Goal: Transaction & Acquisition: Book appointment/travel/reservation

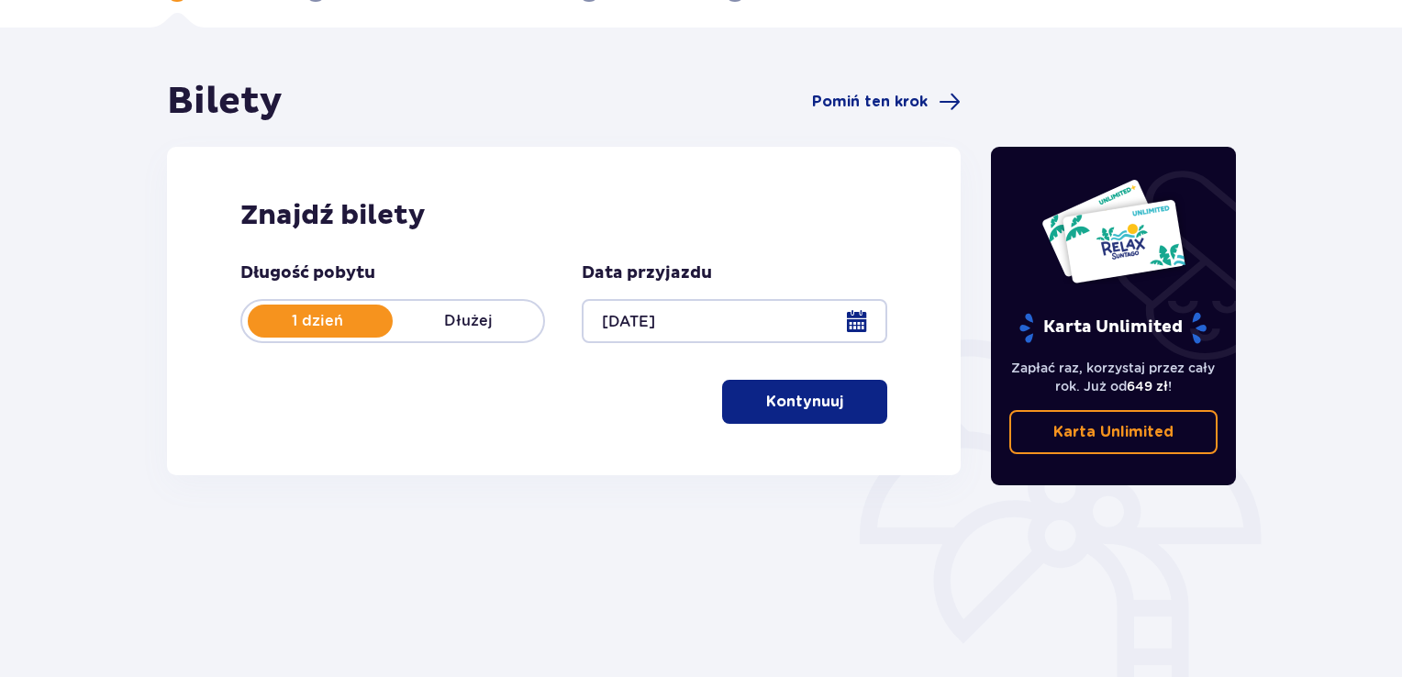
scroll to position [74, 0]
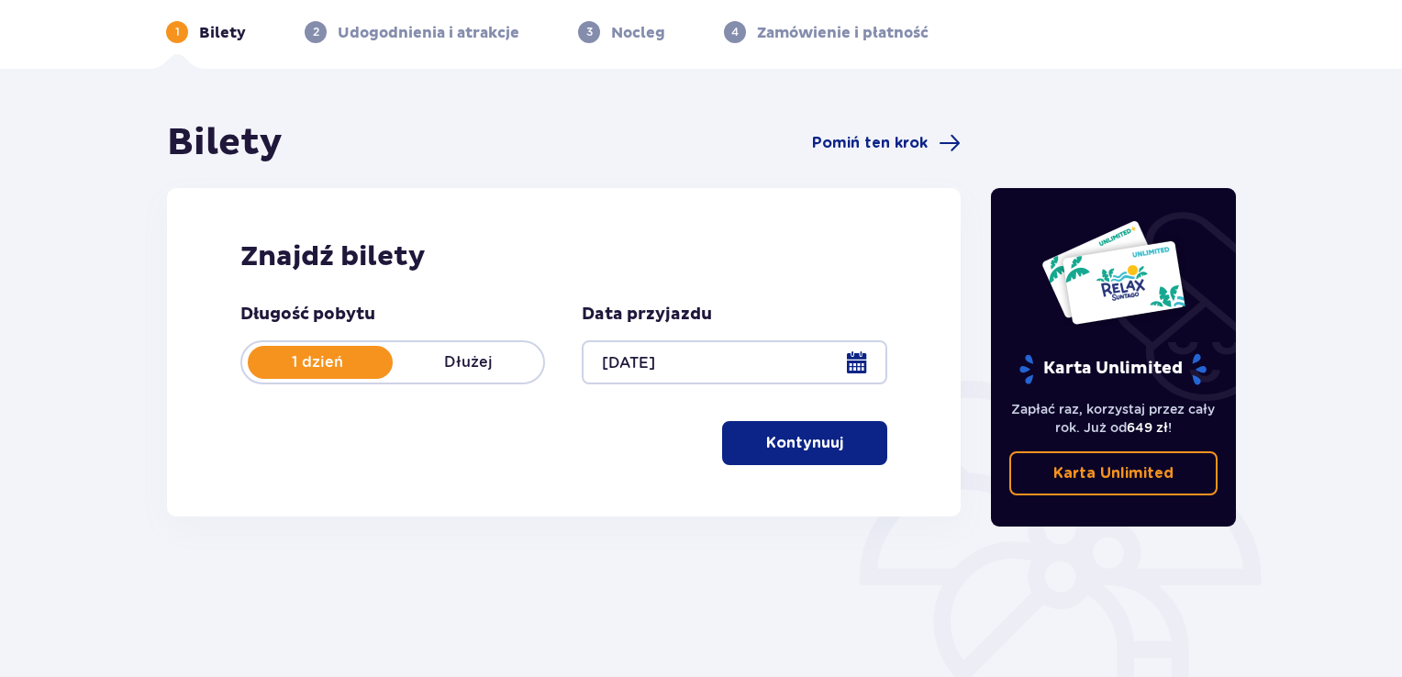
click at [780, 442] on p "Kontynuuj" at bounding box center [804, 443] width 77 height 20
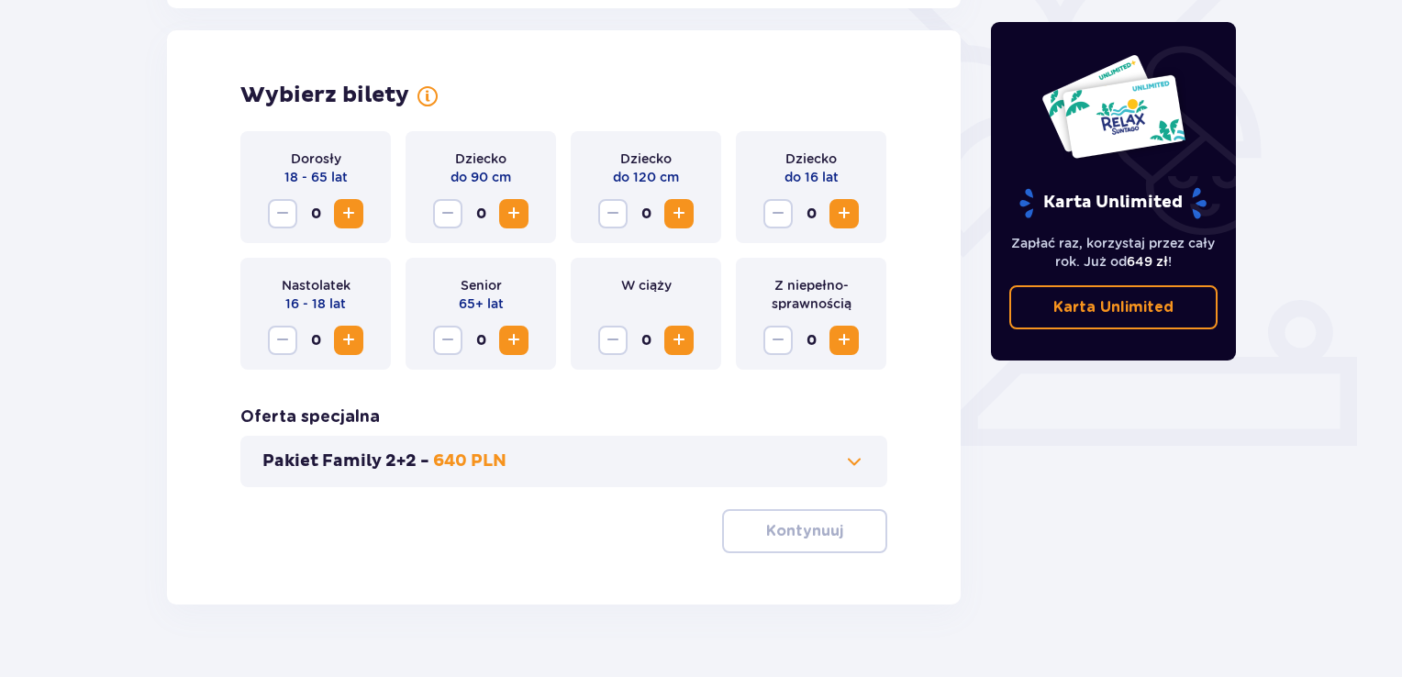
scroll to position [510, 0]
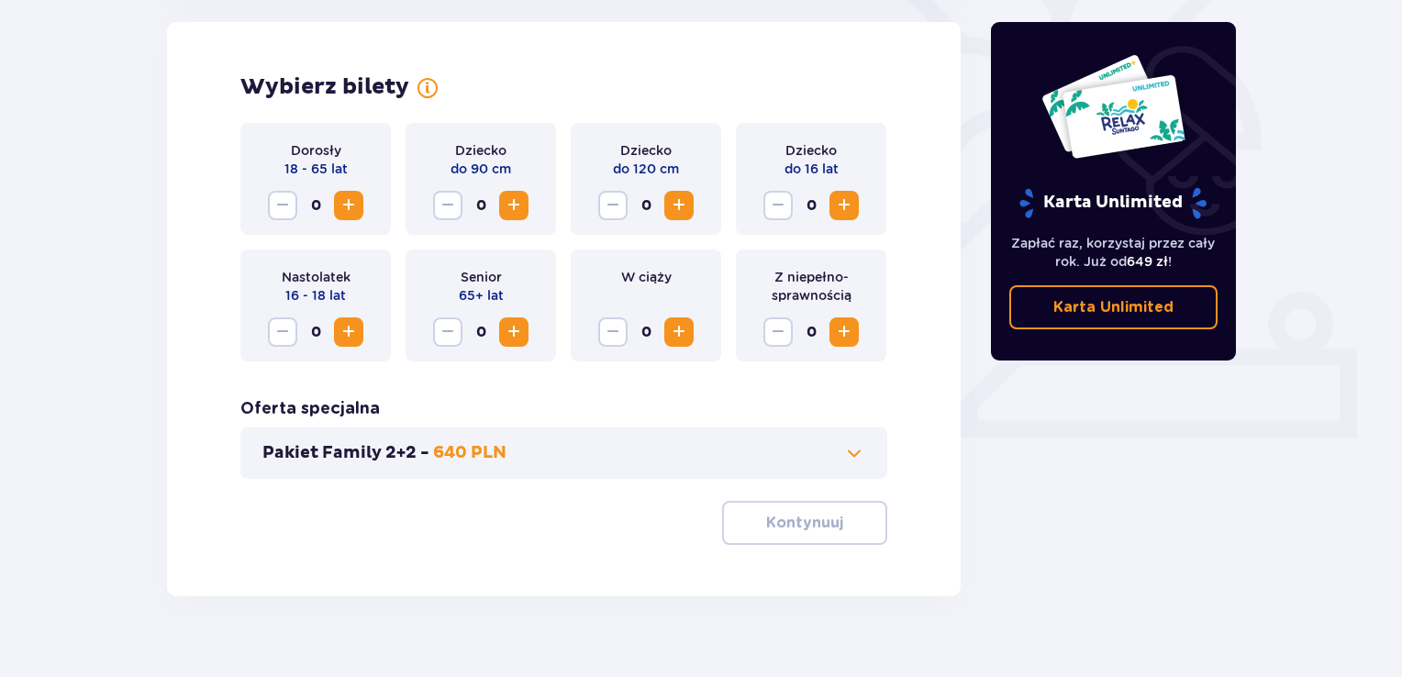
click at [854, 332] on span "Increase" at bounding box center [844, 332] width 22 height 22
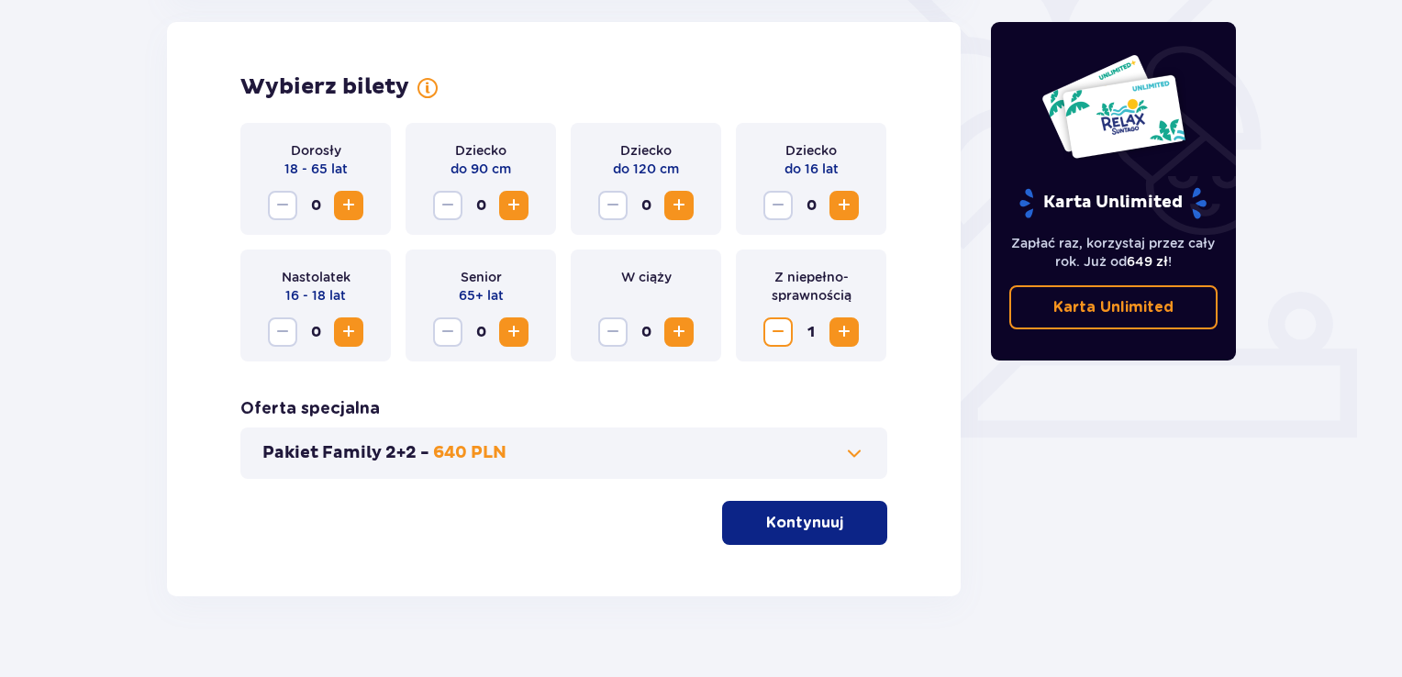
click at [676, 198] on span "Increase" at bounding box center [679, 206] width 22 height 22
click at [352, 210] on span "Increase" at bounding box center [349, 206] width 22 height 22
click at [787, 525] on p "Kontynuuj" at bounding box center [804, 523] width 77 height 20
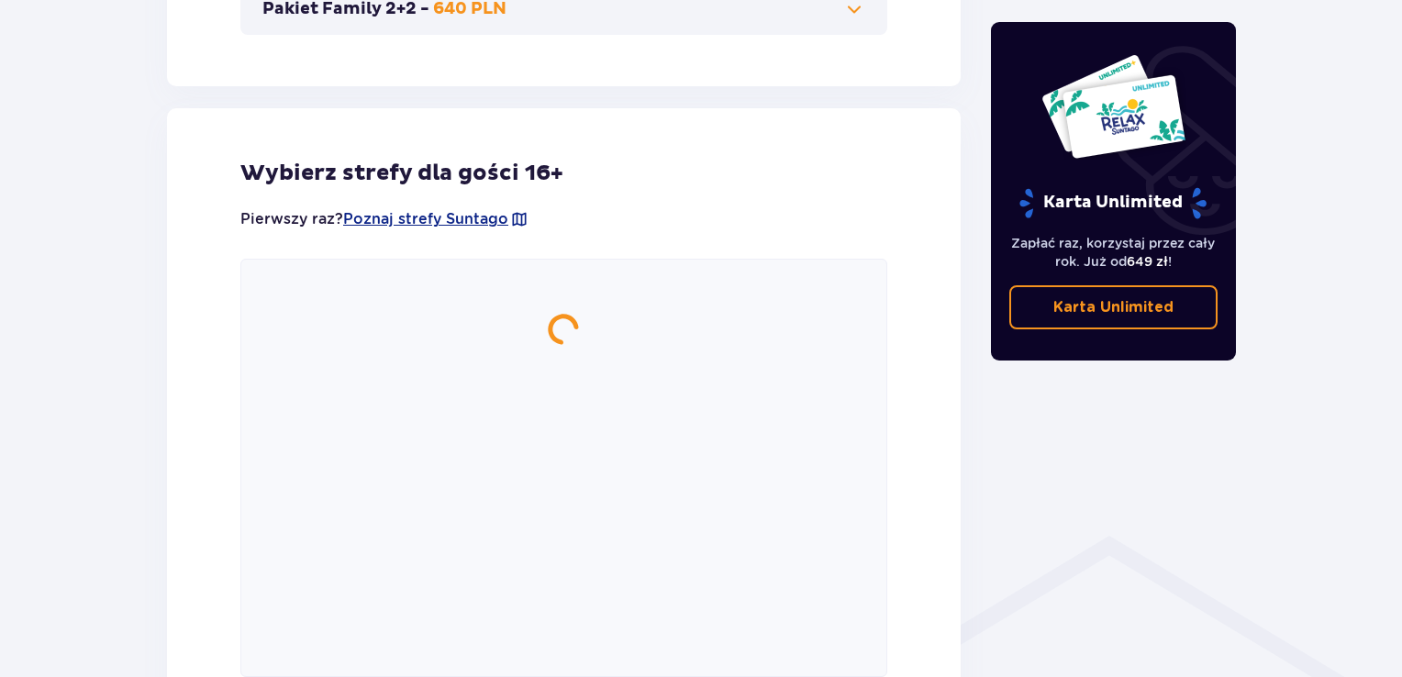
scroll to position [1019, 0]
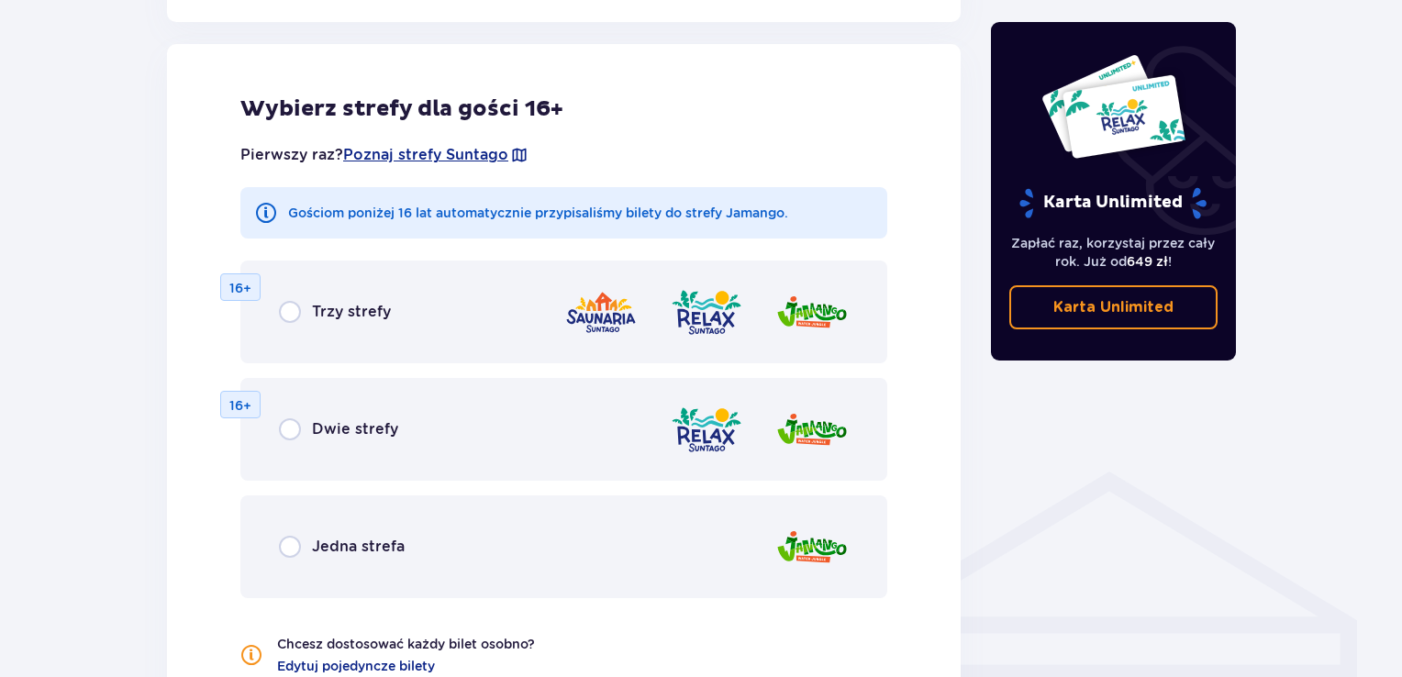
click at [336, 553] on p "Jedna strefa" at bounding box center [358, 547] width 93 height 20
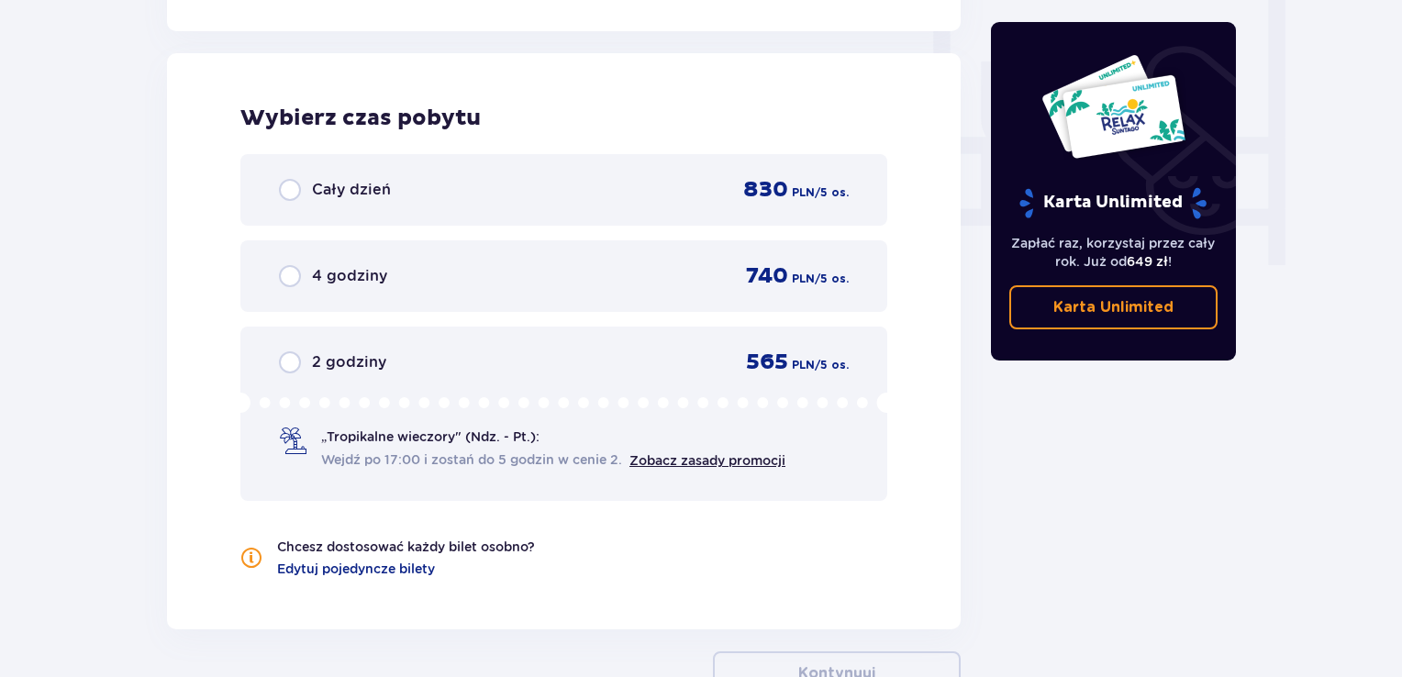
scroll to position [1744, 0]
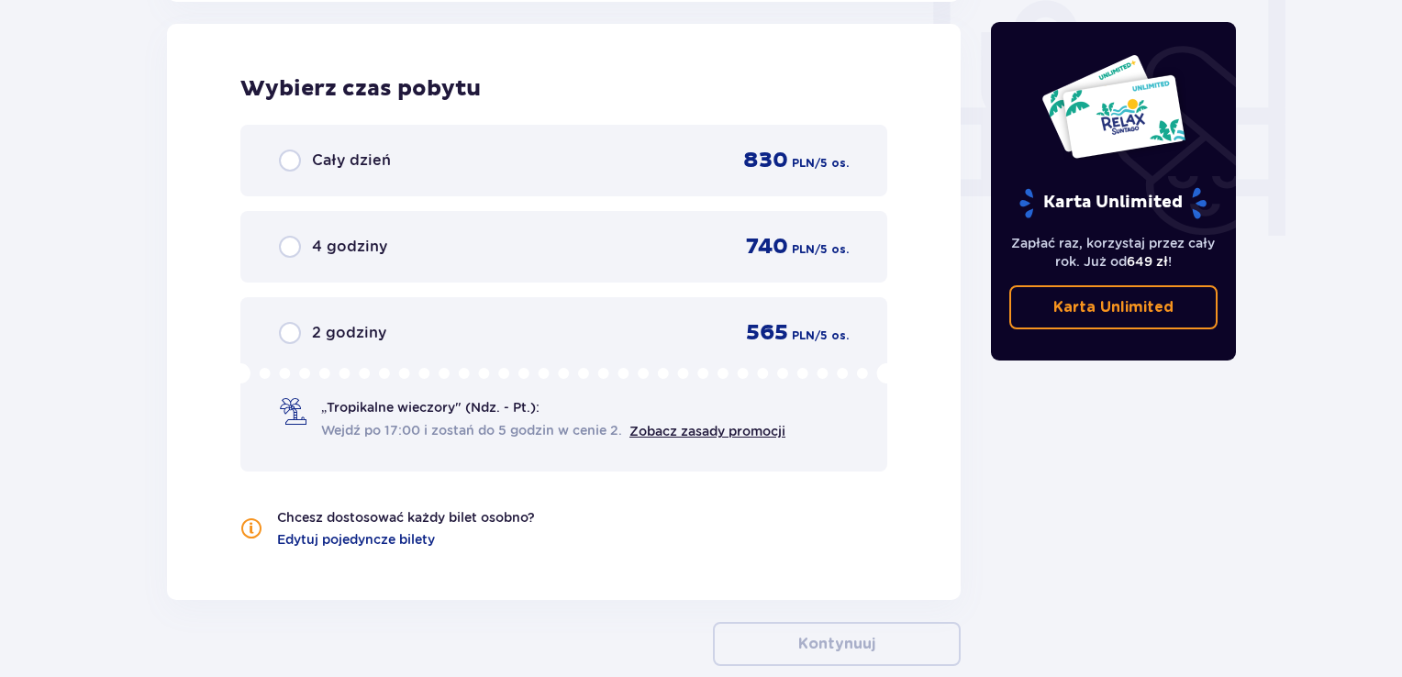
click at [334, 174] on div "Cały dzień 830 PLN / 5 os." at bounding box center [563, 161] width 647 height 72
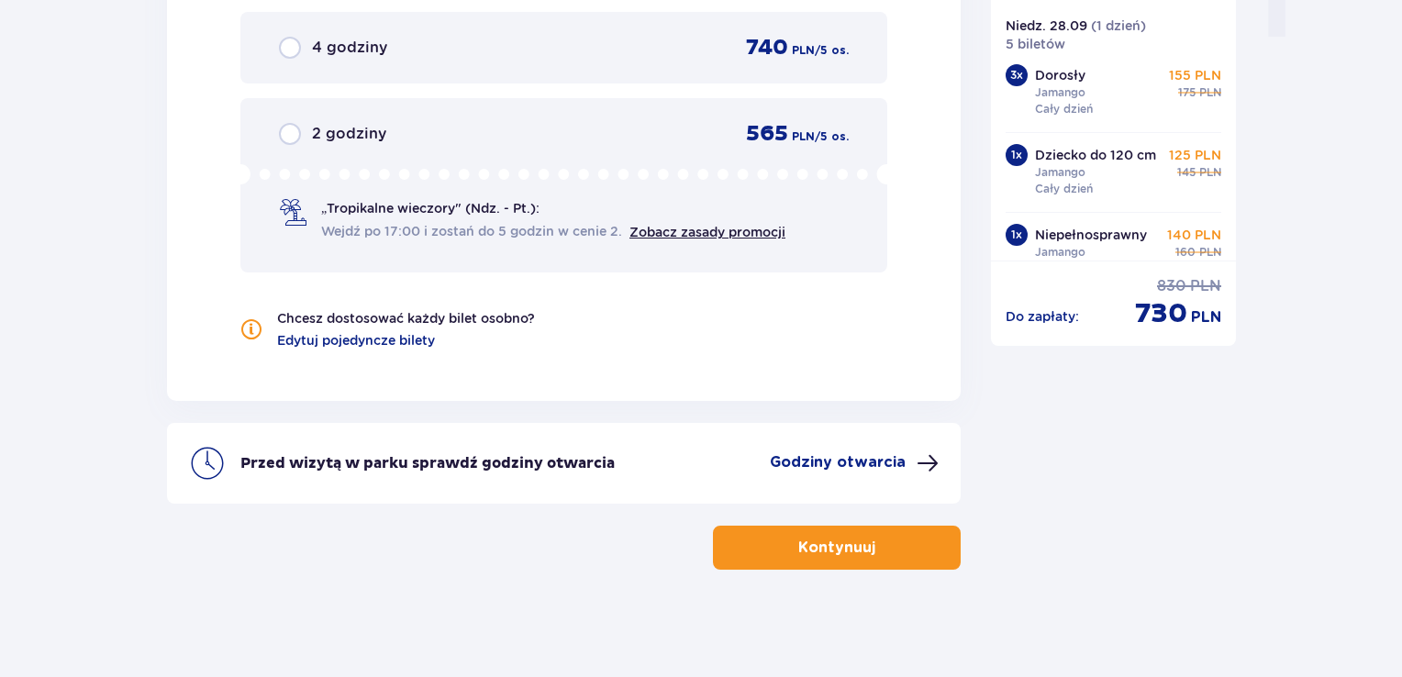
scroll to position [1944, 0]
click at [822, 551] on p "Kontynuuj" at bounding box center [836, 547] width 77 height 20
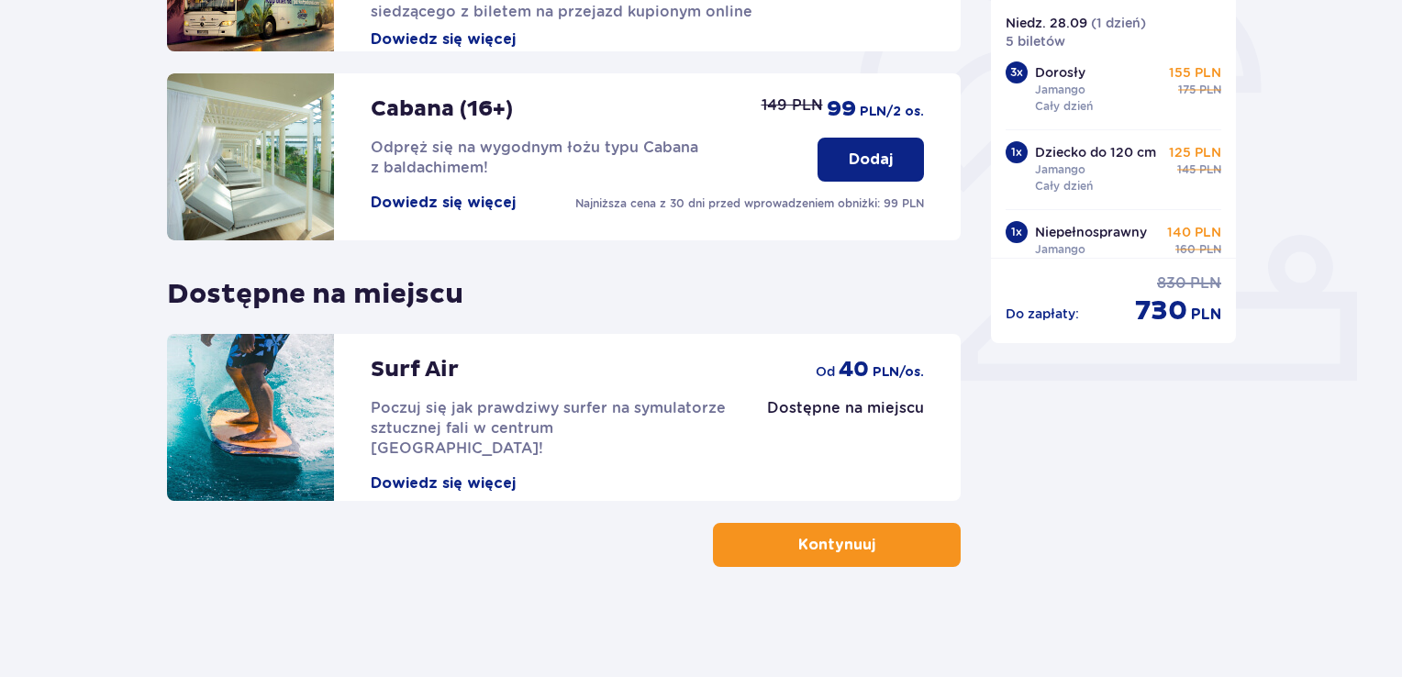
click at [814, 557] on button "Kontynuuj" at bounding box center [837, 545] width 248 height 44
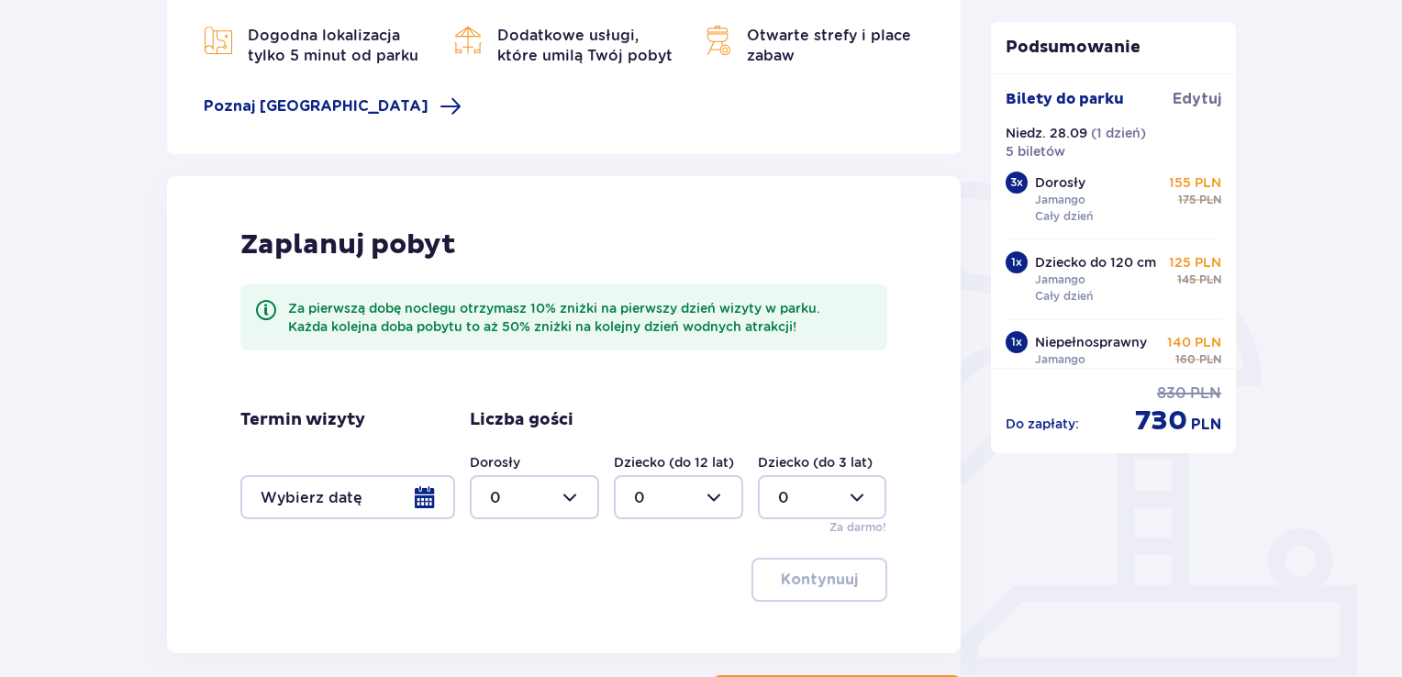
scroll to position [275, 0]
click at [422, 505] on div at bounding box center [347, 496] width 215 height 44
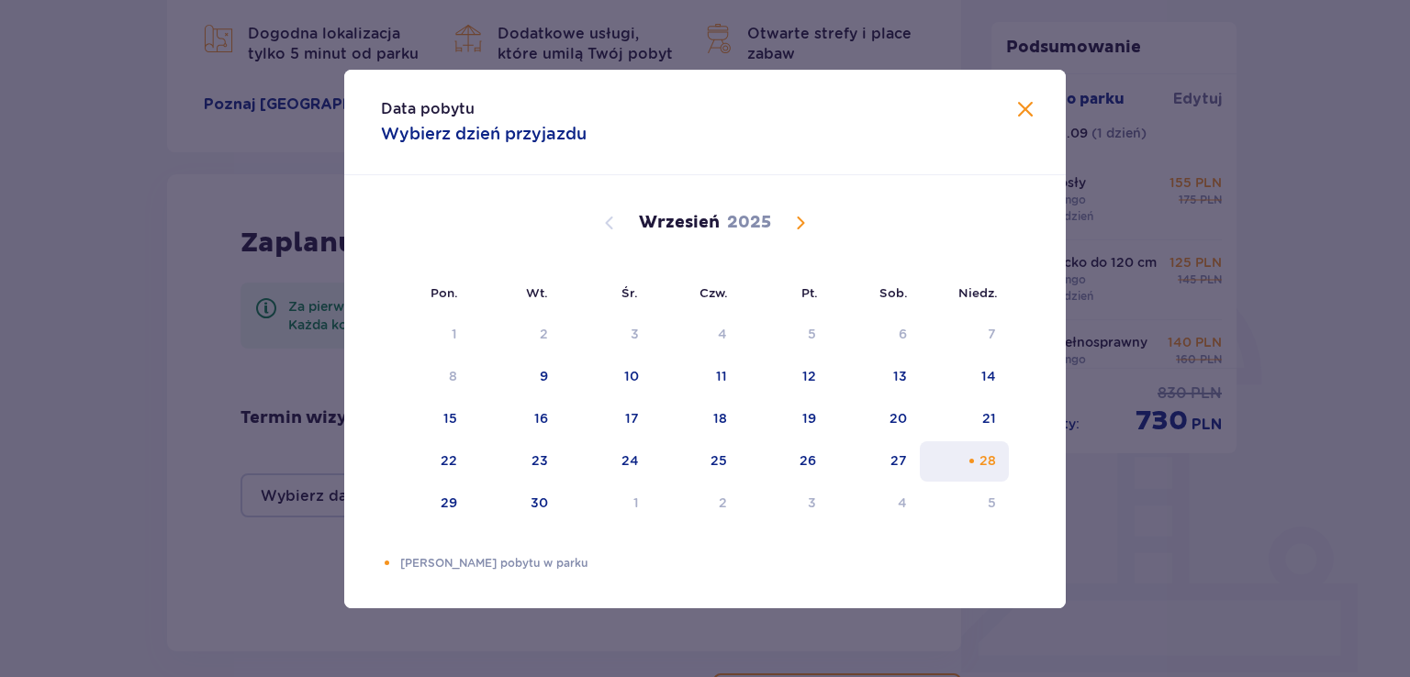
click at [969, 460] on div "Choose niedziela, 28 września 2025 as your check-in date. It’s available." at bounding box center [972, 461] width 12 height 12
click at [888, 460] on div "27" at bounding box center [874, 461] width 91 height 40
click at [959, 457] on div "28" at bounding box center [964, 461] width 89 height 40
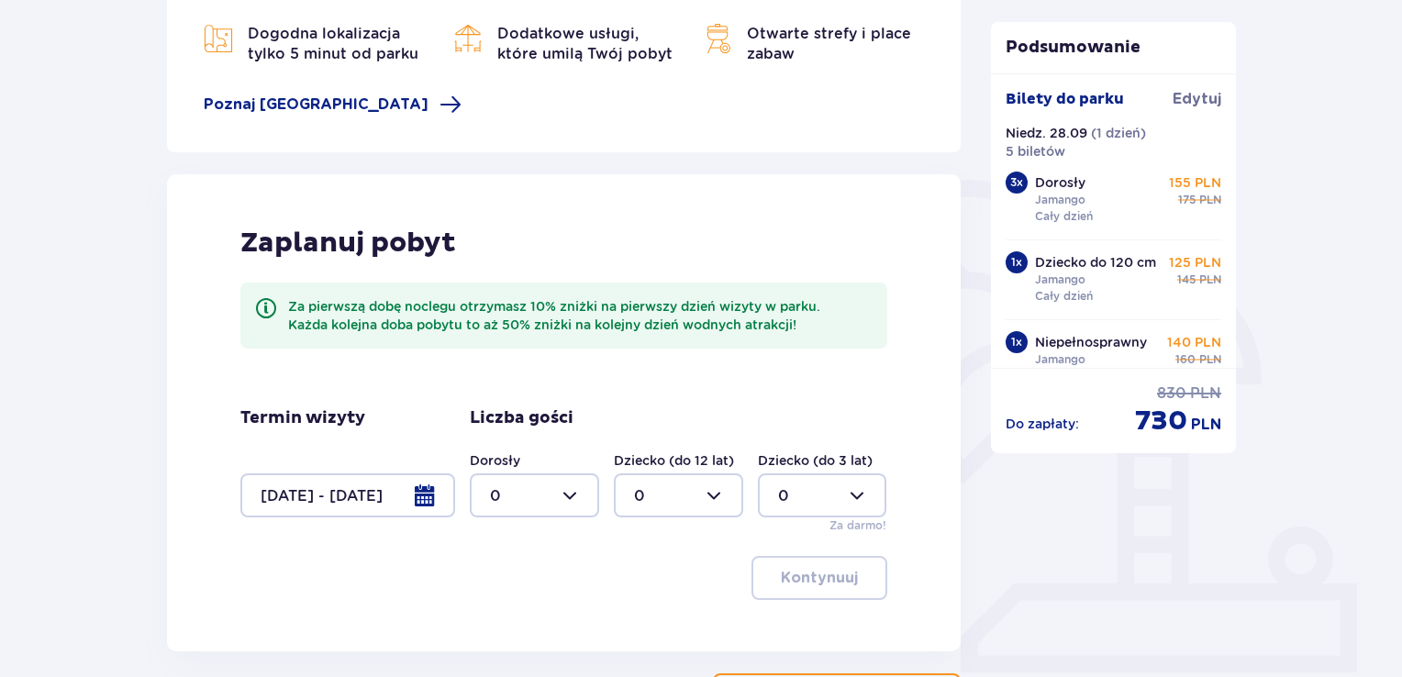
click at [419, 499] on div at bounding box center [347, 496] width 215 height 44
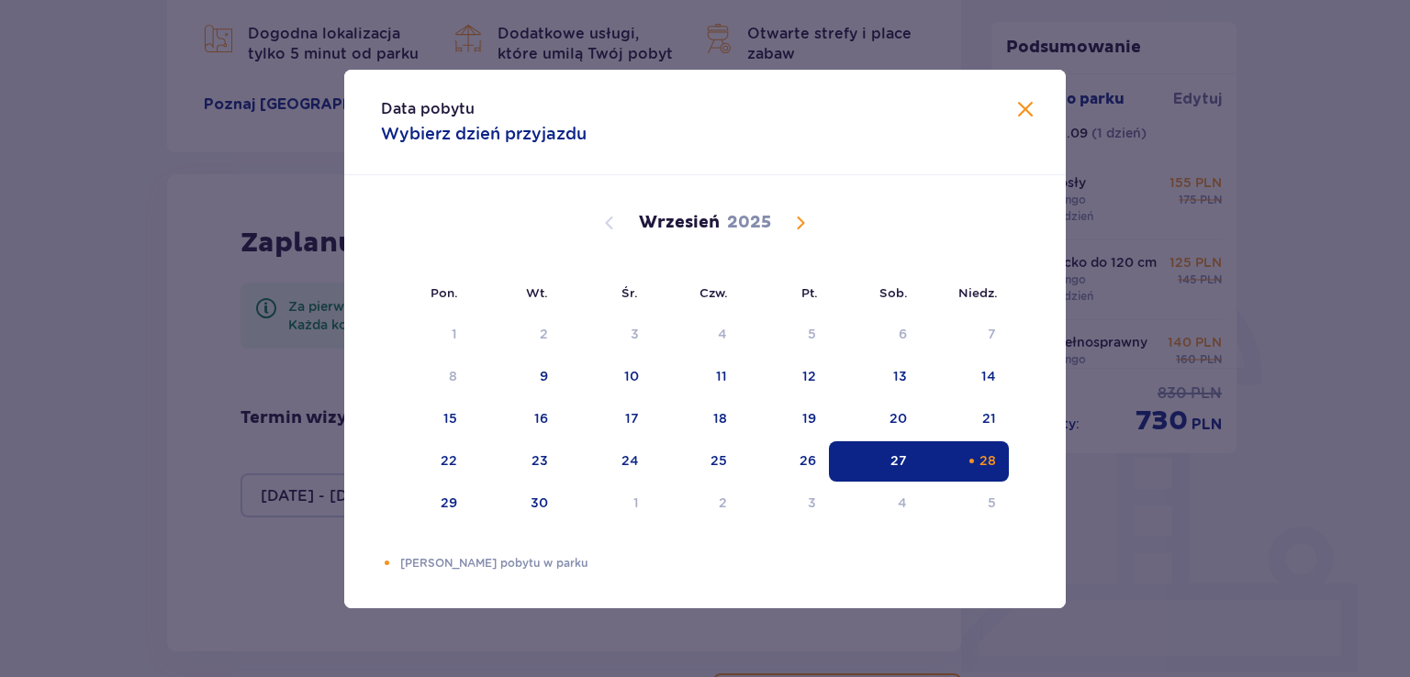
click at [870, 453] on div "27" at bounding box center [874, 461] width 91 height 40
click at [452, 508] on div "29" at bounding box center [449, 503] width 17 height 18
type input "[DATE] - [DATE]"
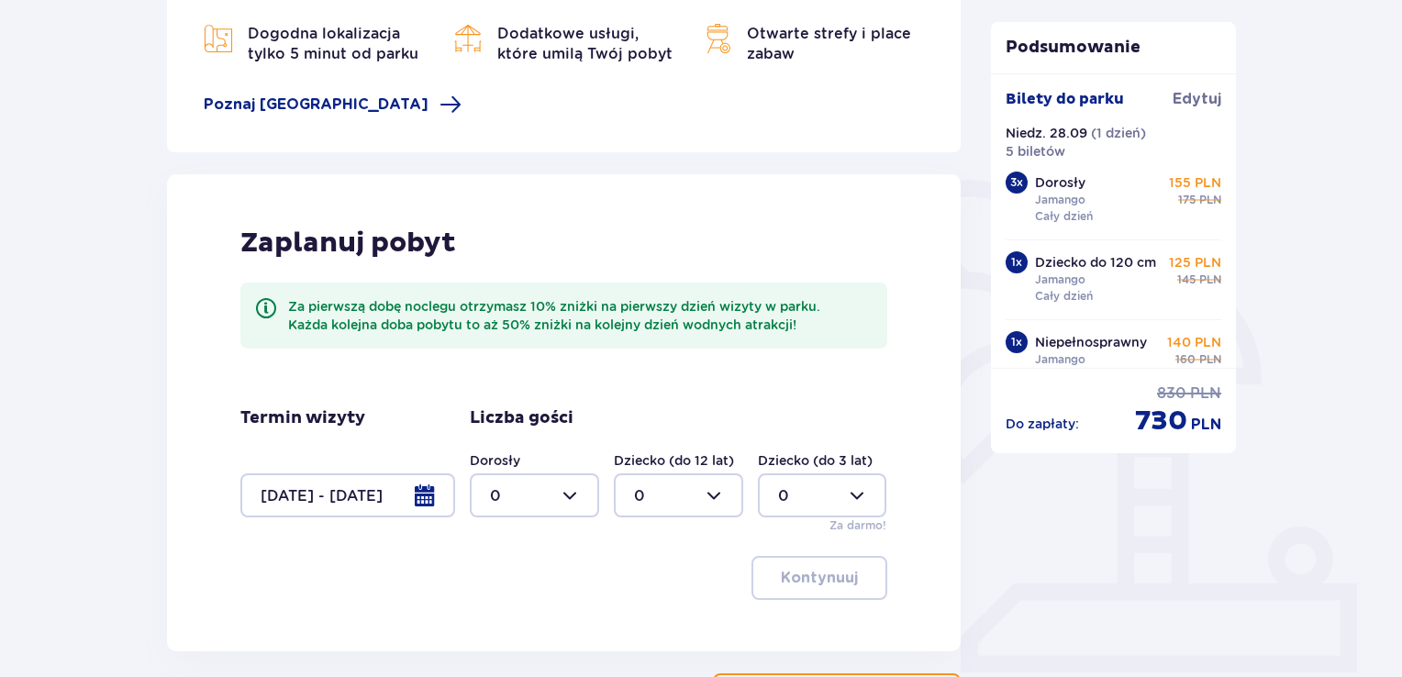
click at [528, 500] on div at bounding box center [534, 496] width 129 height 44
click at [508, 422] on div "3" at bounding box center [534, 432] width 89 height 20
type input "3"
click at [676, 497] on div at bounding box center [678, 496] width 129 height 44
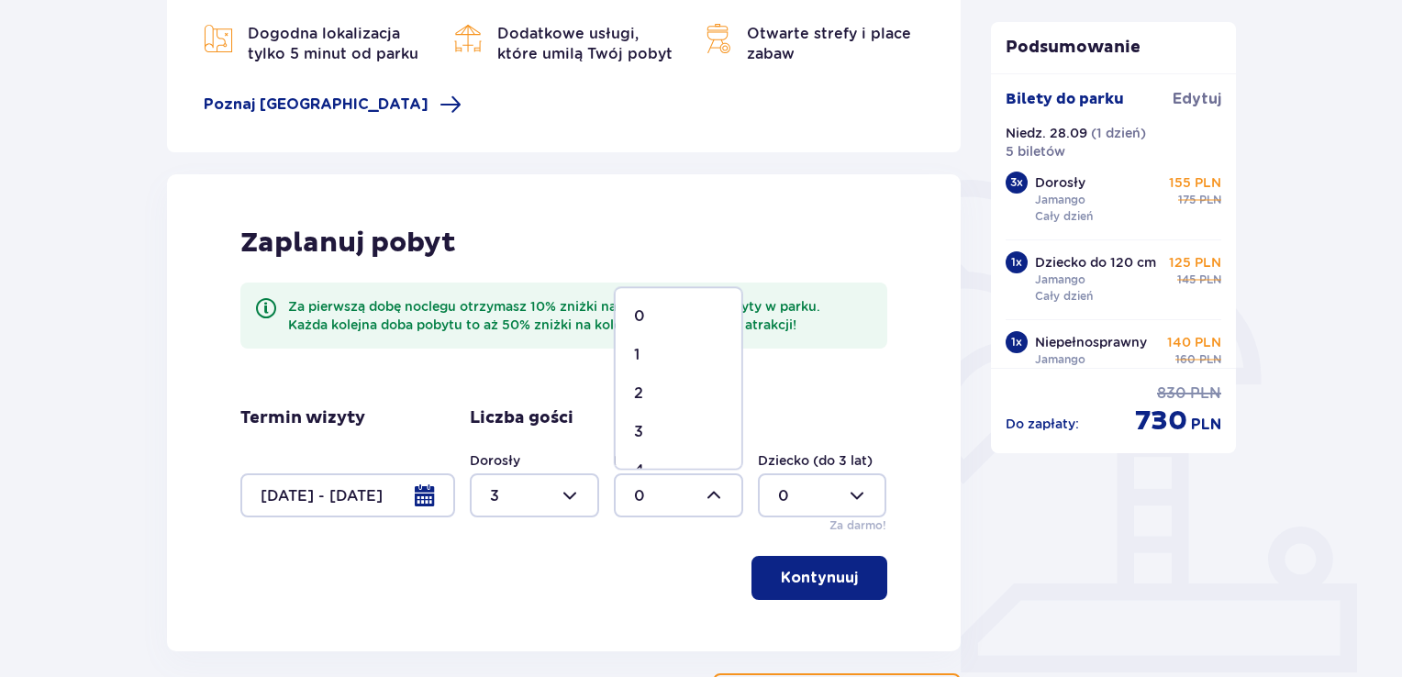
click at [656, 394] on div "2" at bounding box center [678, 394] width 89 height 20
type input "2"
click at [804, 586] on p "Kontynuuj" at bounding box center [819, 578] width 77 height 20
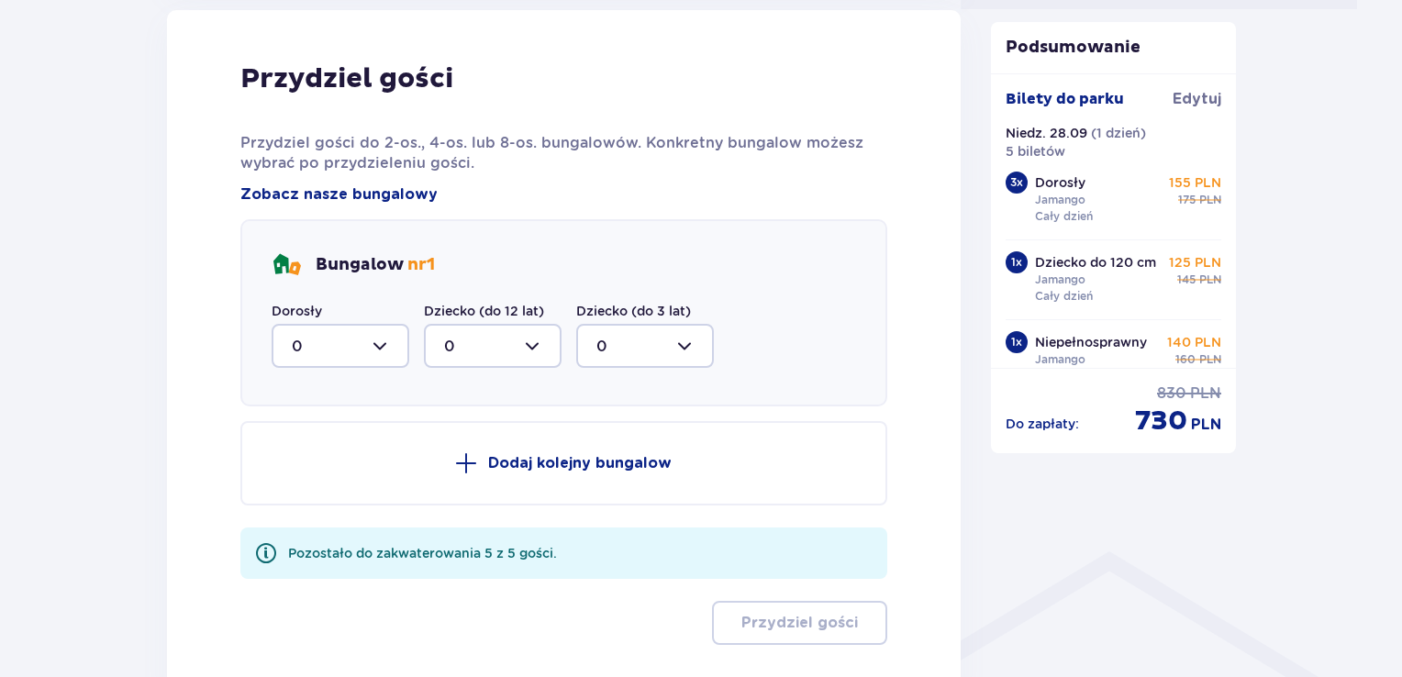
scroll to position [927, 0]
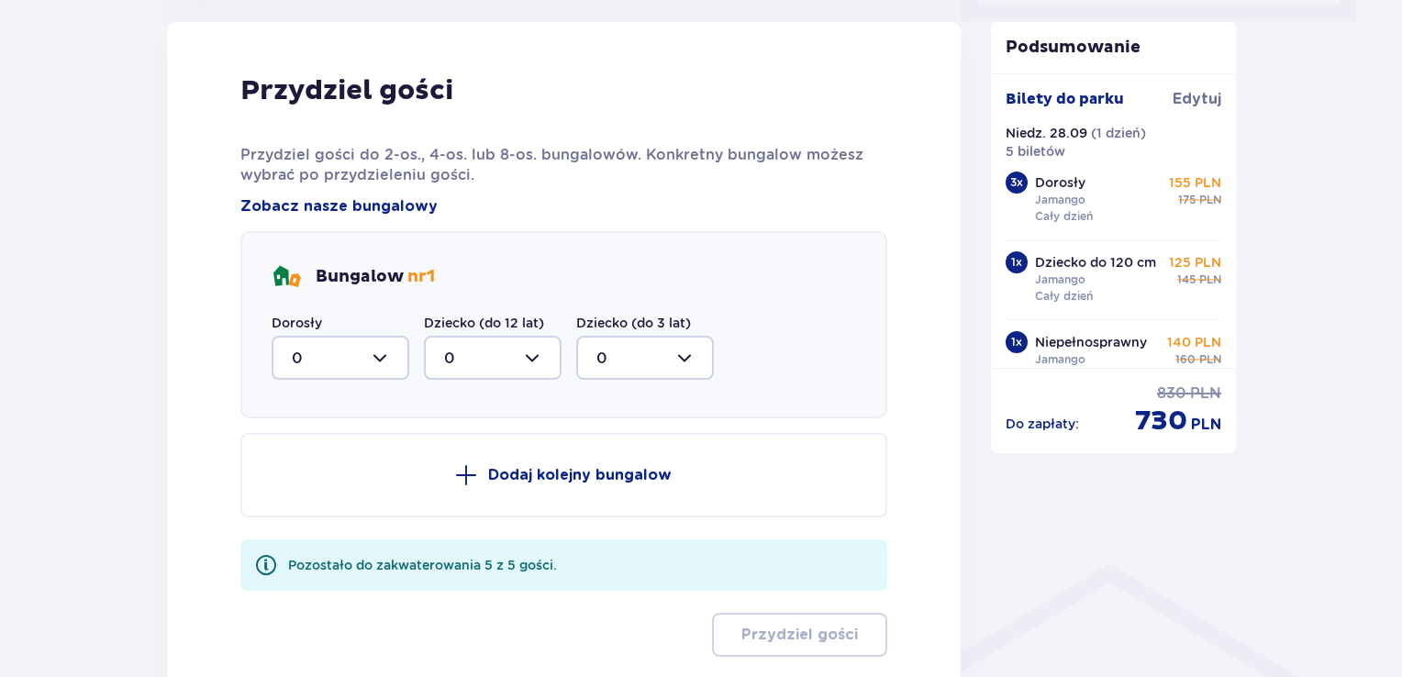
click at [326, 368] on div at bounding box center [341, 358] width 138 height 44
click at [297, 537] on p "3" at bounding box center [296, 529] width 9 height 20
type input "3"
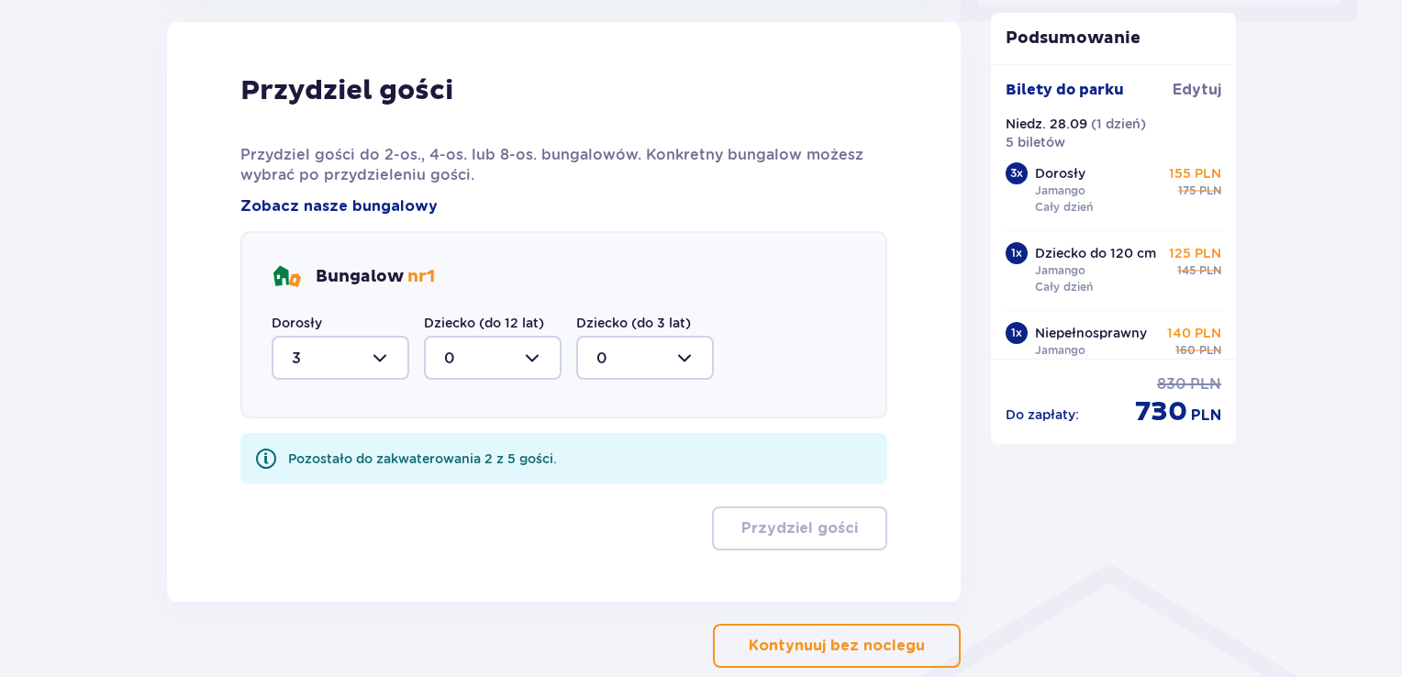
click at [508, 361] on div at bounding box center [493, 358] width 138 height 44
click at [452, 486] on p "2" at bounding box center [448, 491] width 9 height 20
type input "2"
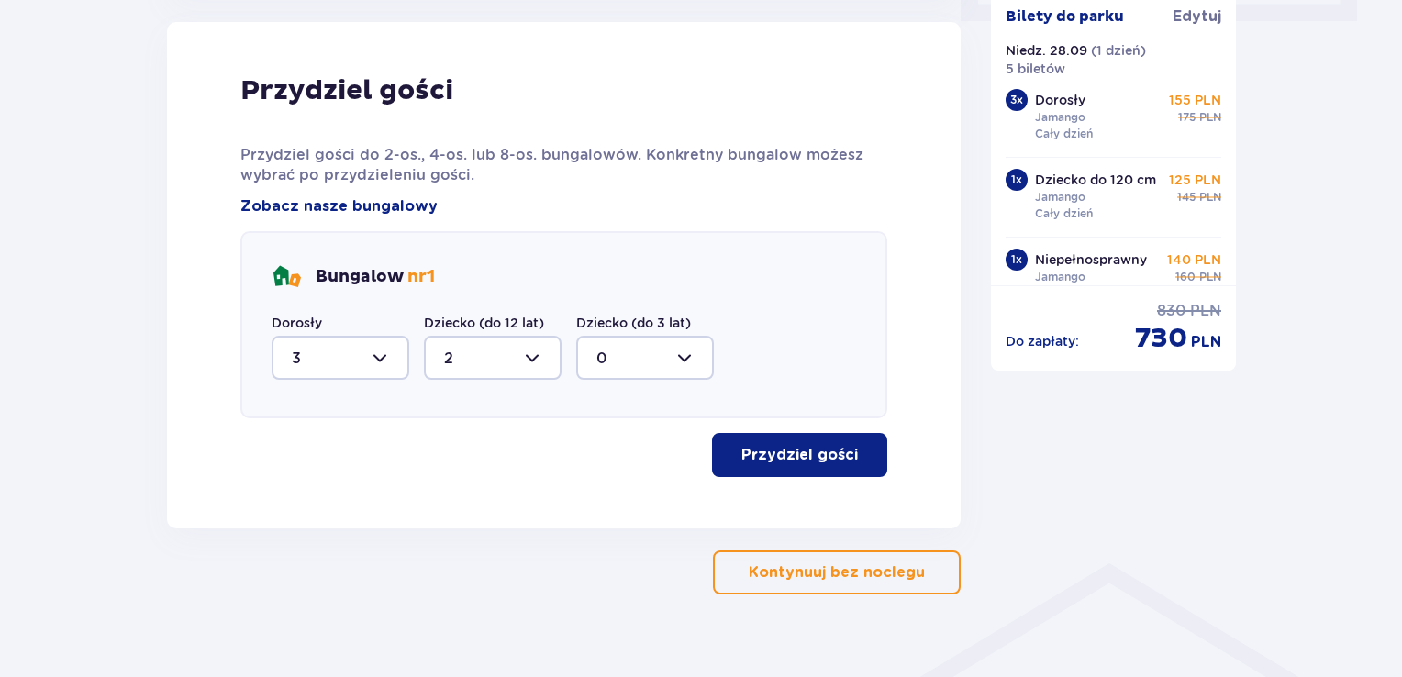
click at [760, 455] on p "Przydziel gości" at bounding box center [800, 455] width 117 height 20
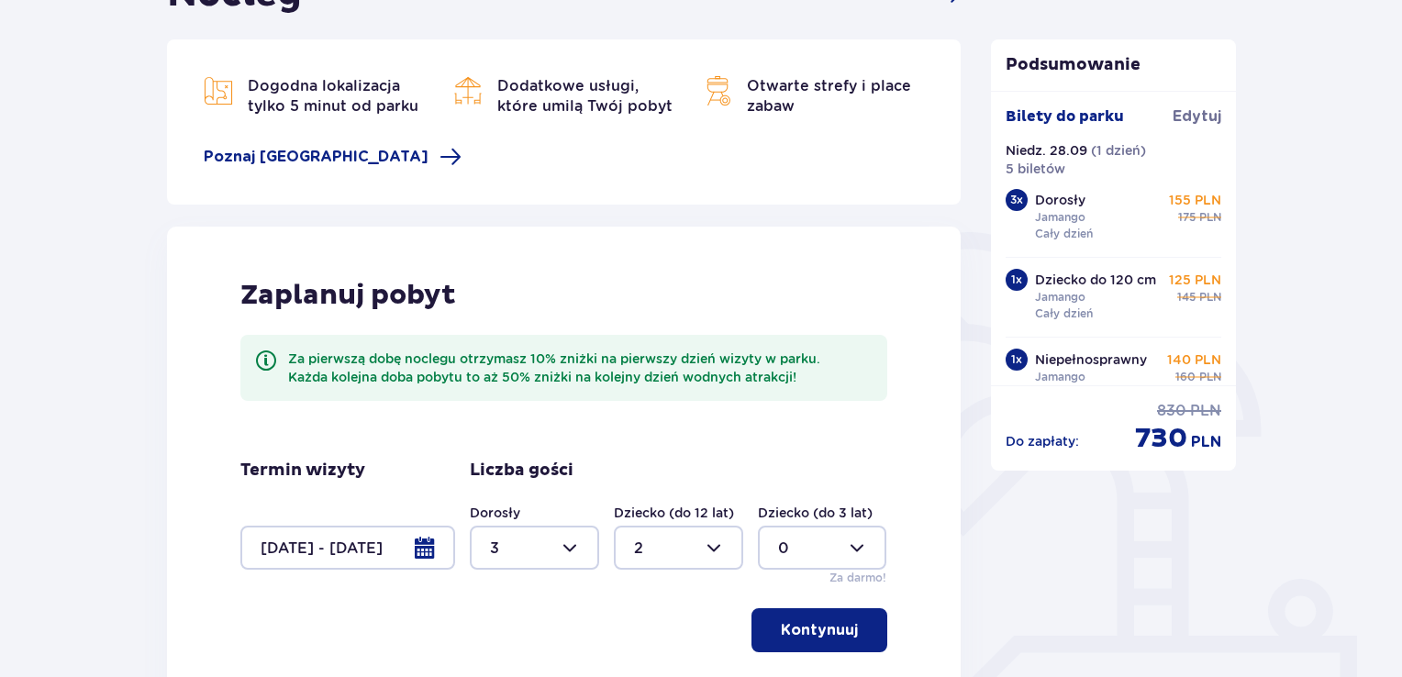
scroll to position [0, 0]
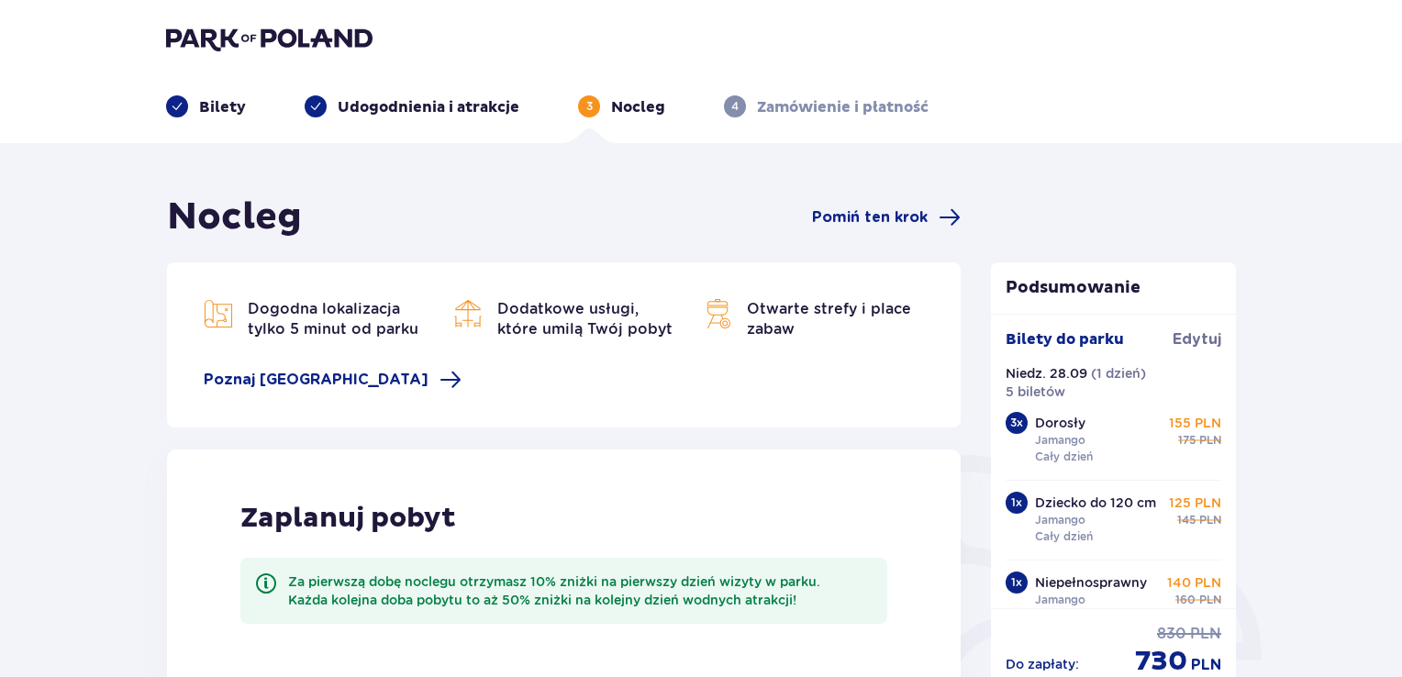
click at [220, 28] on img at bounding box center [269, 39] width 207 height 26
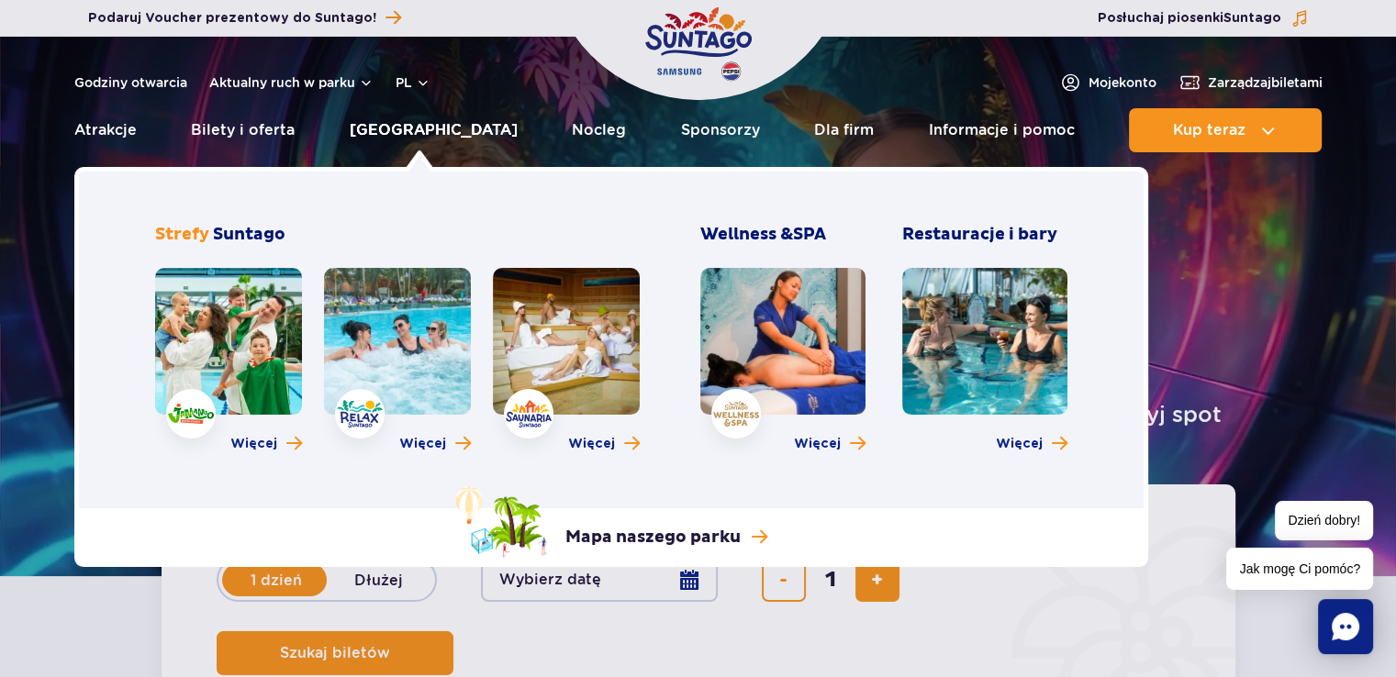
click at [383, 125] on link "Poznaj park" at bounding box center [434, 130] width 168 height 44
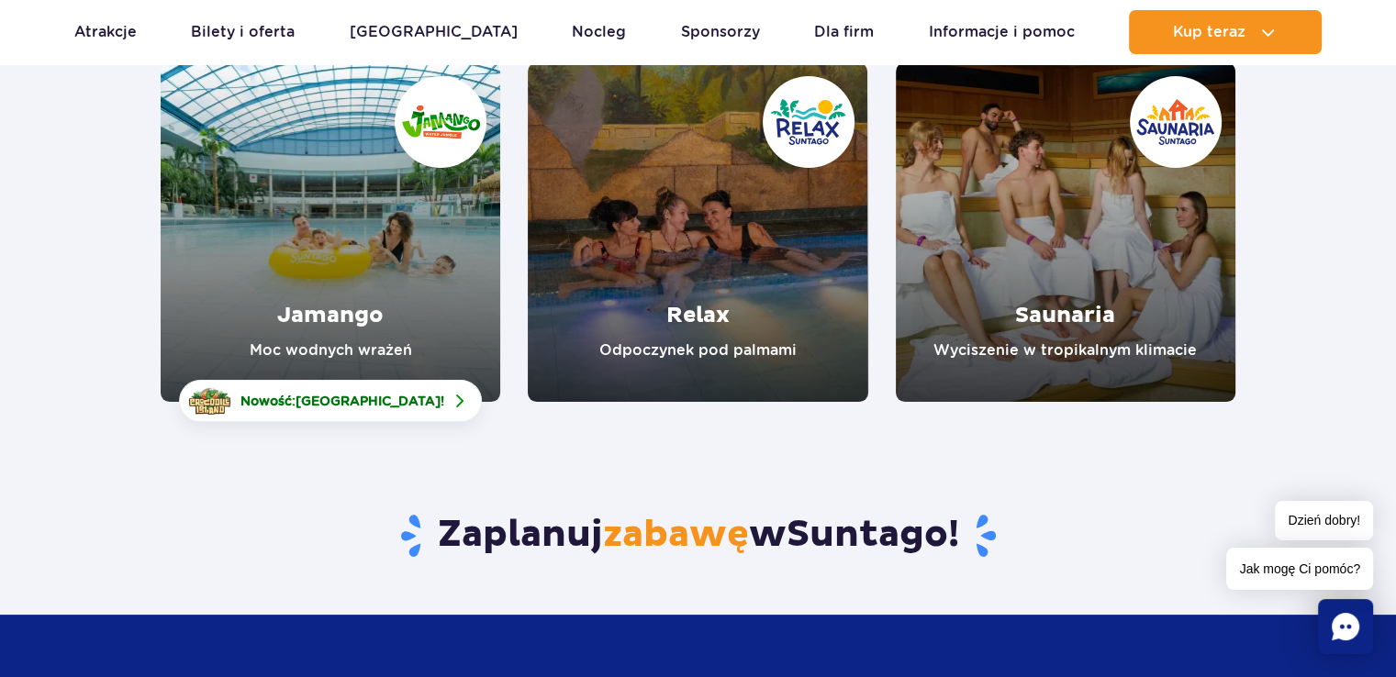
scroll to position [459, 0]
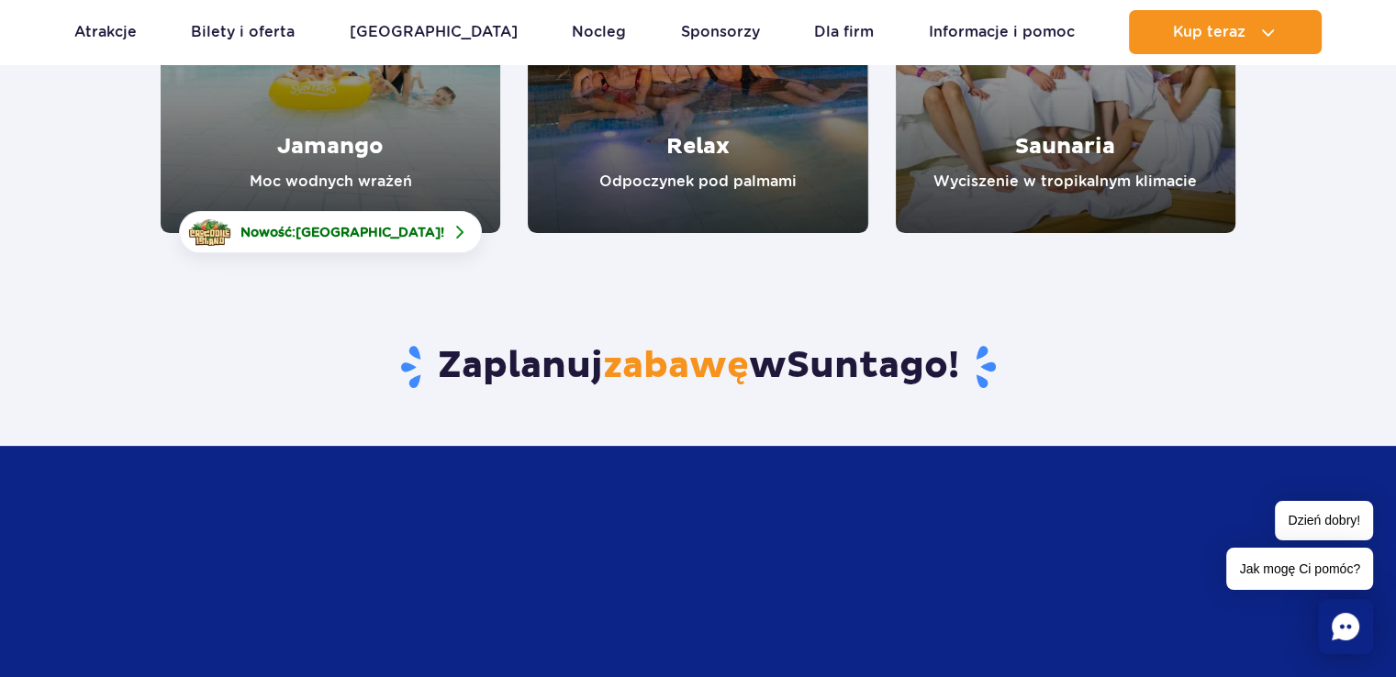
drag, startPoint x: 399, startPoint y: 379, endPoint x: 385, endPoint y: 357, distance: 26.5
